Goal: Transaction & Acquisition: Purchase product/service

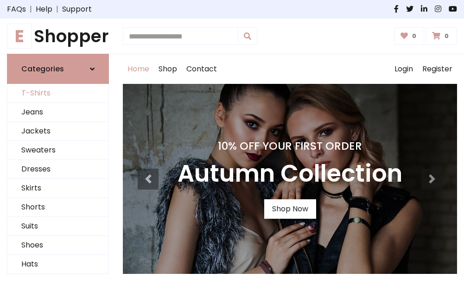
click at [58, 94] on link "T-Shirts" at bounding box center [57, 93] width 101 height 19
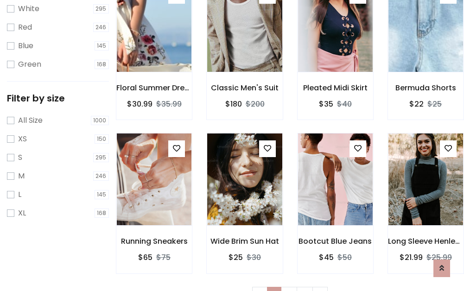
scroll to position [17, 0]
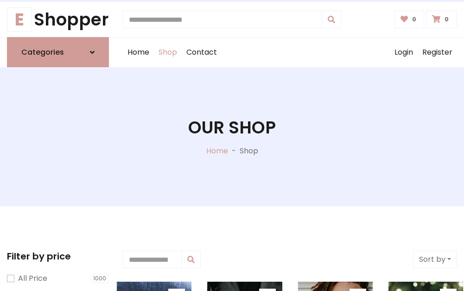
click at [232, 137] on h1 "Our Shop" at bounding box center [232, 127] width 88 height 20
click at [290, 52] on div "Home Shop Contact Log out Login Register" at bounding box center [290, 53] width 334 height 30
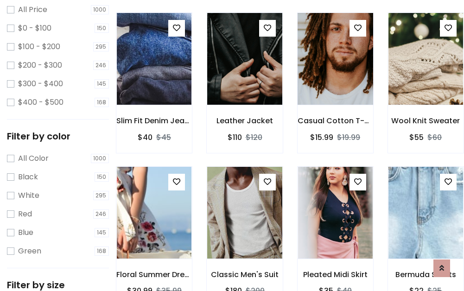
click at [335, 76] on img at bounding box center [336, 59] width 90 height 223
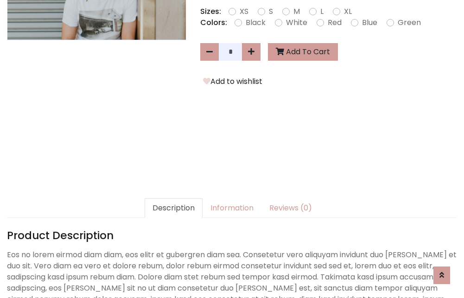
scroll to position [227, 0]
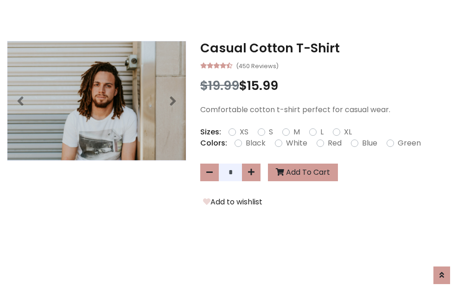
click at [329, 48] on h3 "Casual Cotton T-Shirt" at bounding box center [328, 48] width 257 height 15
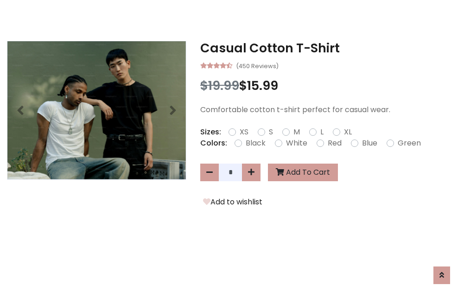
click at [329, 48] on h3 "Casual Cotton T-Shirt" at bounding box center [328, 48] width 257 height 15
